Goal: Navigation & Orientation: Find specific page/section

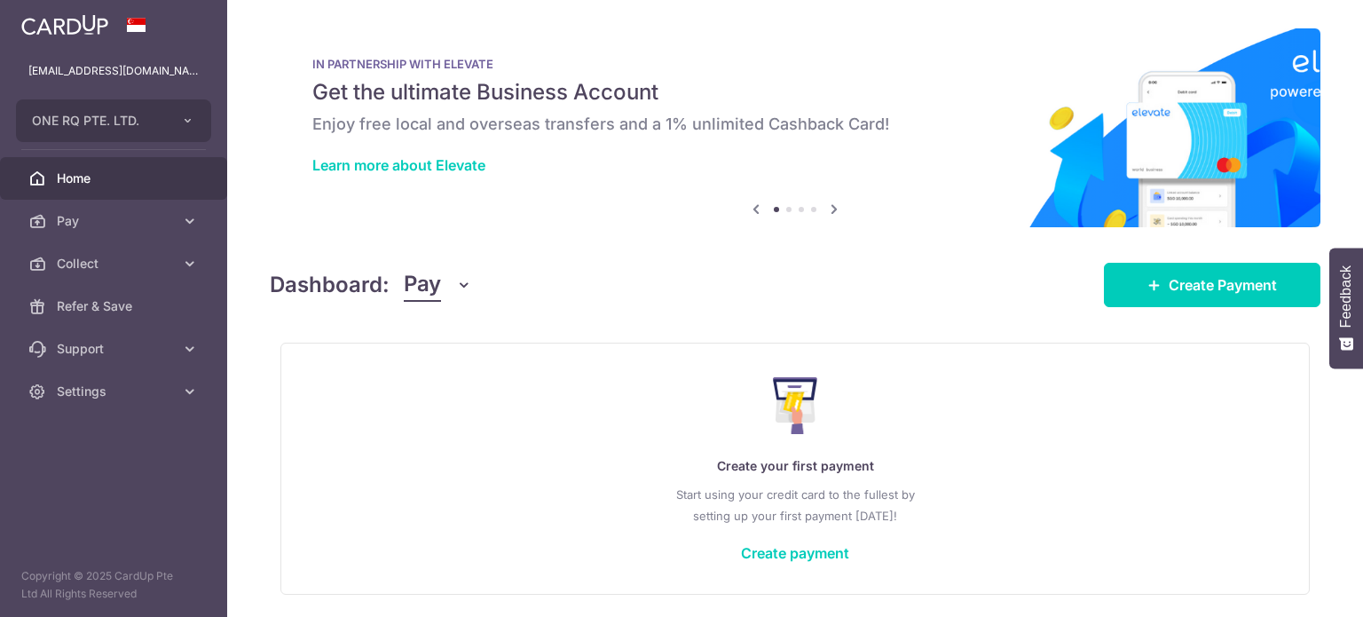
click at [102, 271] on span "Collect" at bounding box center [115, 264] width 117 height 18
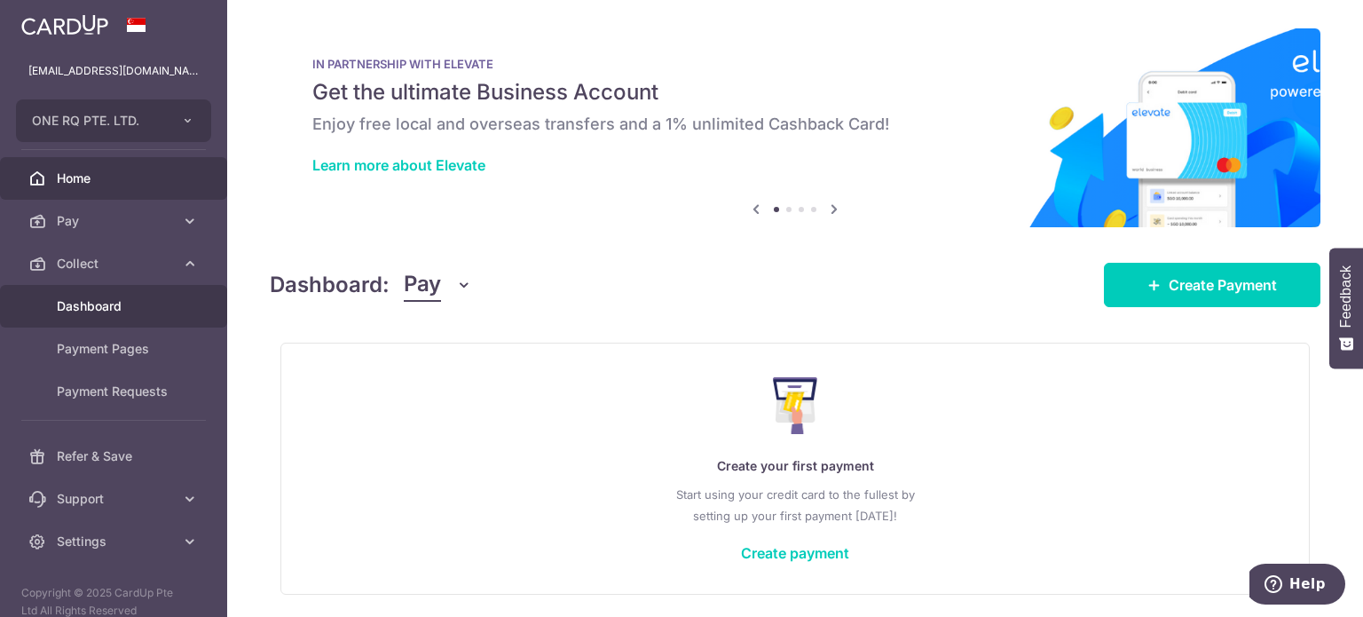
click at [107, 311] on span "Dashboard" at bounding box center [115, 306] width 117 height 18
